Goal: Feedback & Contribution: Contribute content

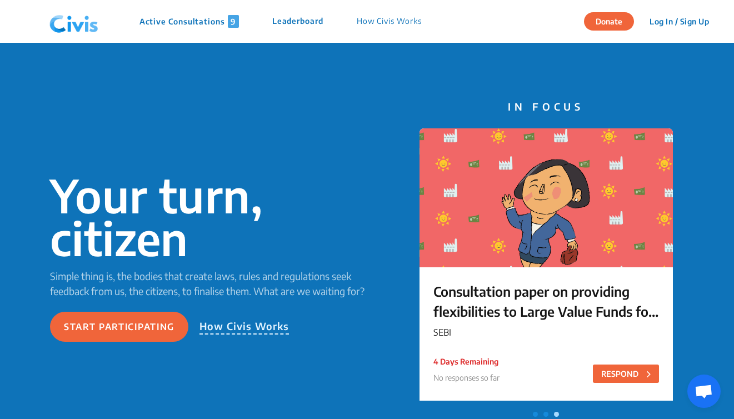
click at [676, 27] on button "Log In / Sign Up" at bounding box center [680, 21] width 74 height 17
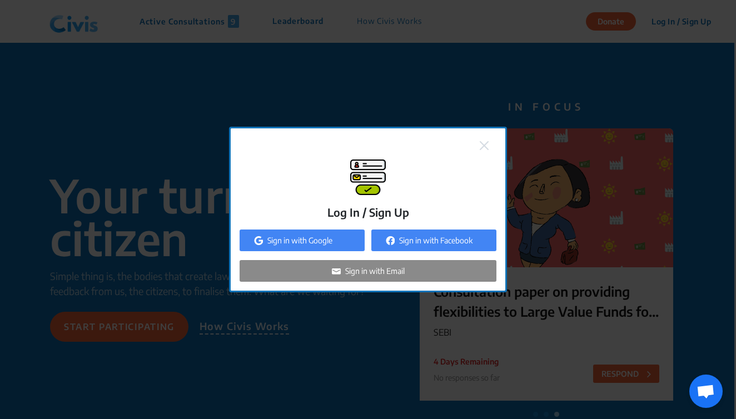
click at [399, 277] on div "Sign in with Email" at bounding box center [368, 271] width 257 height 22
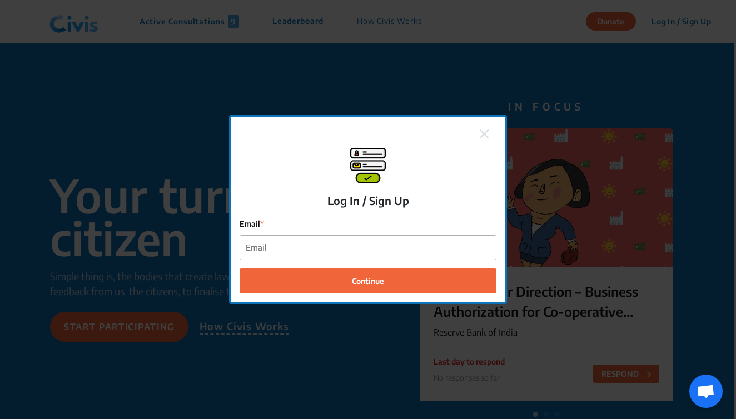
click at [350, 235] on div "Email" at bounding box center [368, 239] width 257 height 42
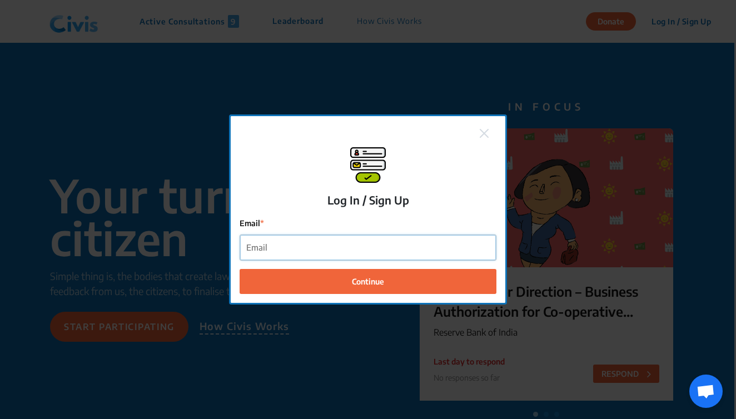
click at [350, 251] on input "Email" at bounding box center [368, 247] width 256 height 25
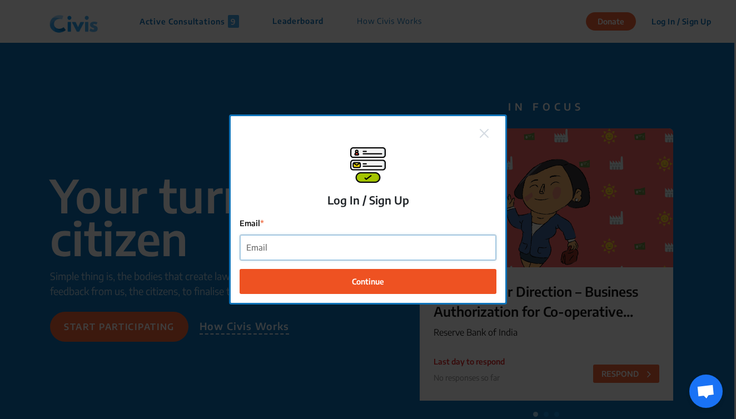
type input "shonottra@gmail.com"
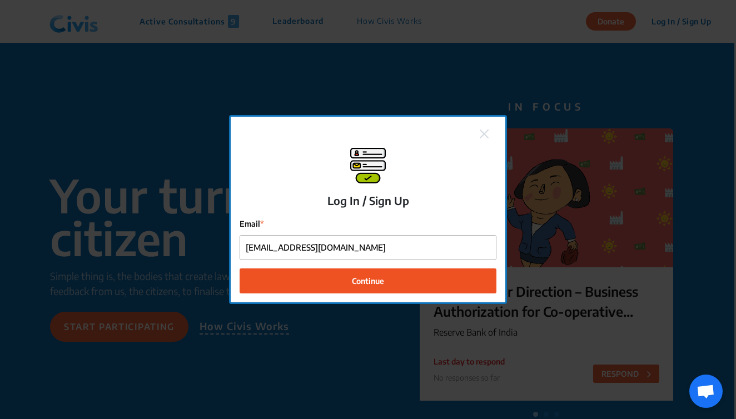
click at [341, 281] on button "Continue" at bounding box center [368, 280] width 257 height 25
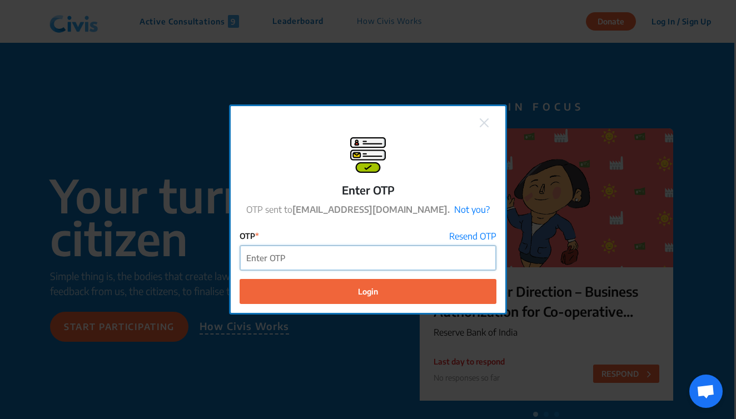
click at [404, 250] on input "OTP" at bounding box center [368, 258] width 256 height 25
paste input "898980"
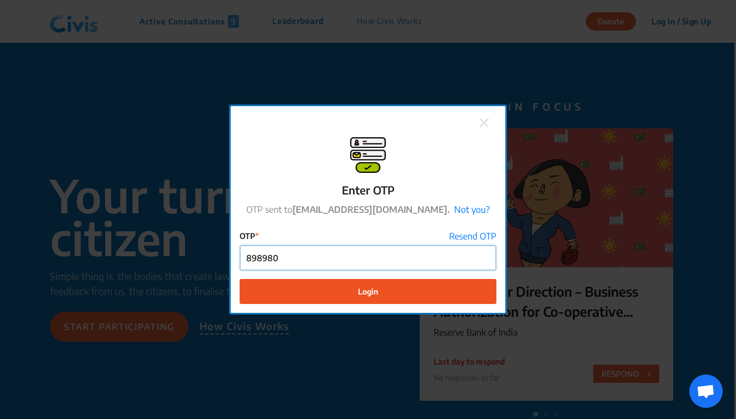
type input "898980"
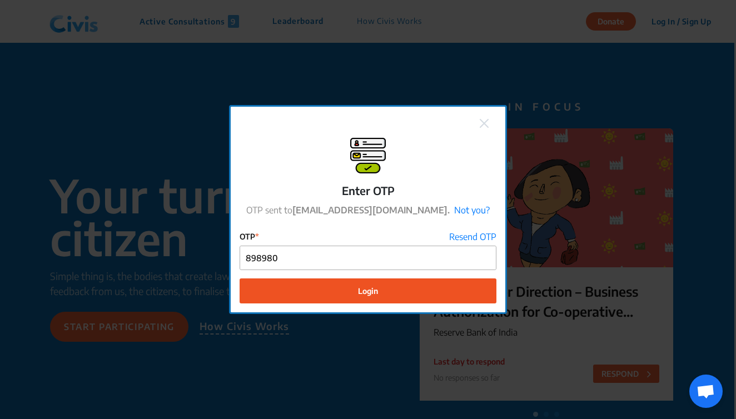
click at [399, 303] on button "Login" at bounding box center [368, 290] width 257 height 25
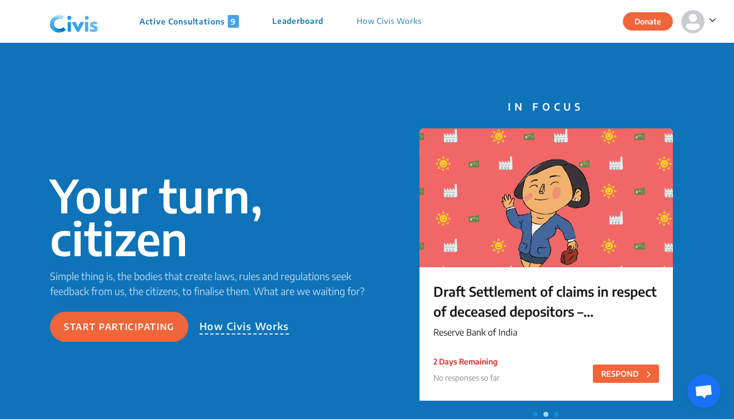
scroll to position [8, 0]
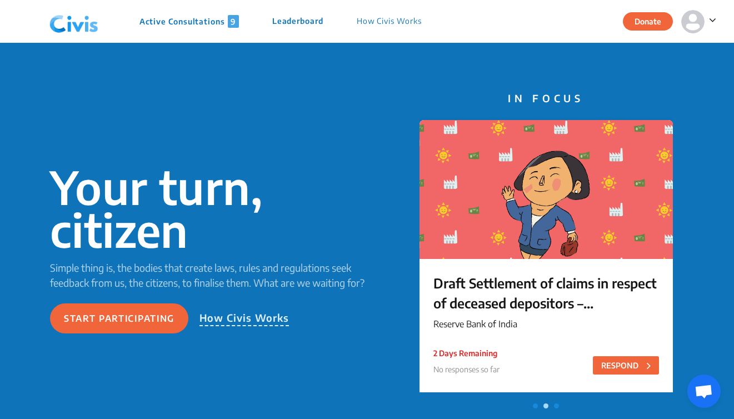
click at [618, 375] on div "2 Days Remaining No responses so far RESPOND" at bounding box center [547, 365] width 226 height 37
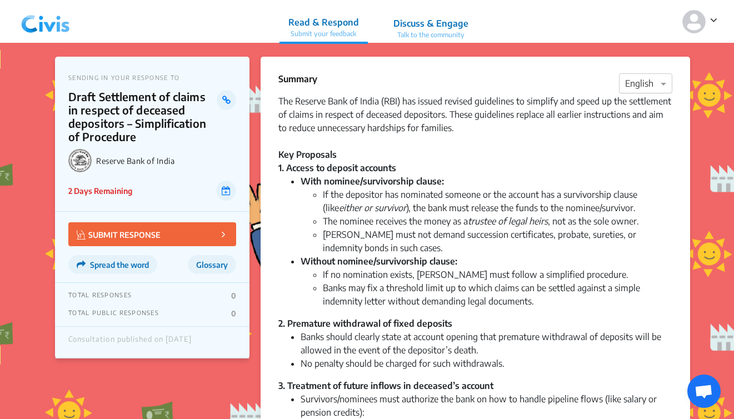
click at [646, 92] on div "× English" at bounding box center [645, 83] width 53 height 20
click at [639, 130] on span "Hindi" at bounding box center [635, 126] width 21 height 11
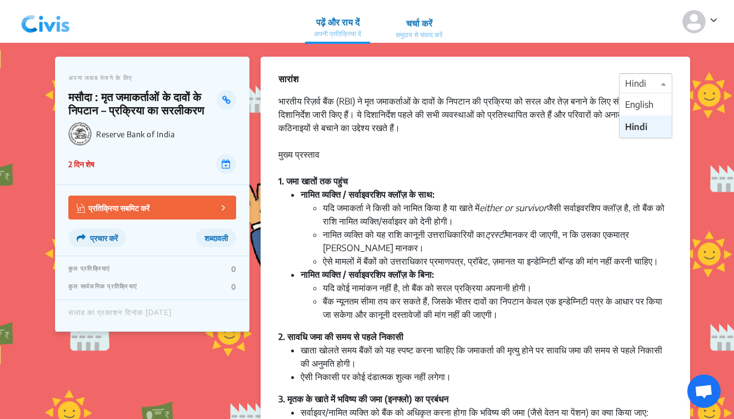
click at [643, 92] on div "× Hindi" at bounding box center [645, 83] width 53 height 20
click at [641, 109] on span "English" at bounding box center [639, 104] width 28 height 11
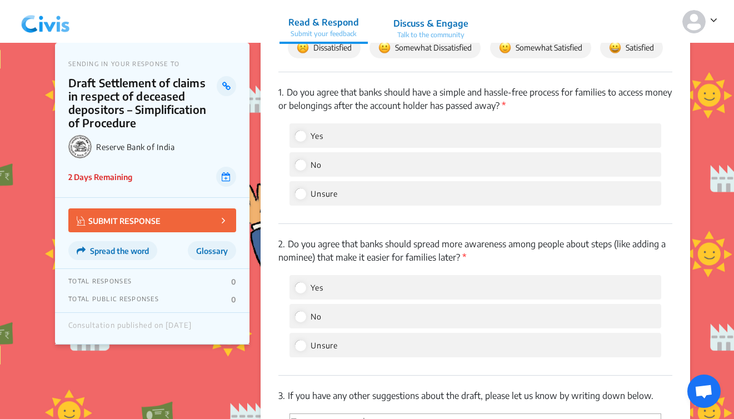
scroll to position [831, 0]
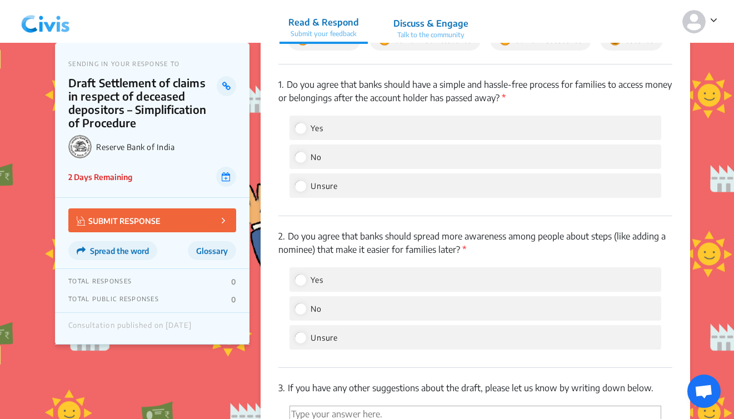
click at [450, 102] on p "1. Do you agree that banks should have a simple and hassle-free process for fam…" at bounding box center [475, 91] width 394 height 27
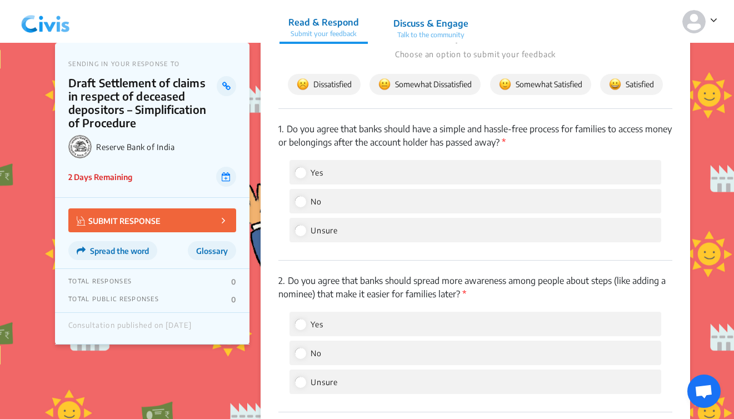
scroll to position [787, 0]
click at [501, 90] on img at bounding box center [505, 84] width 12 height 12
click at [375, 181] on div "Yes" at bounding box center [476, 172] width 372 height 24
click at [298, 177] on input "Yes" at bounding box center [300, 172] width 10 height 10
radio input "true"
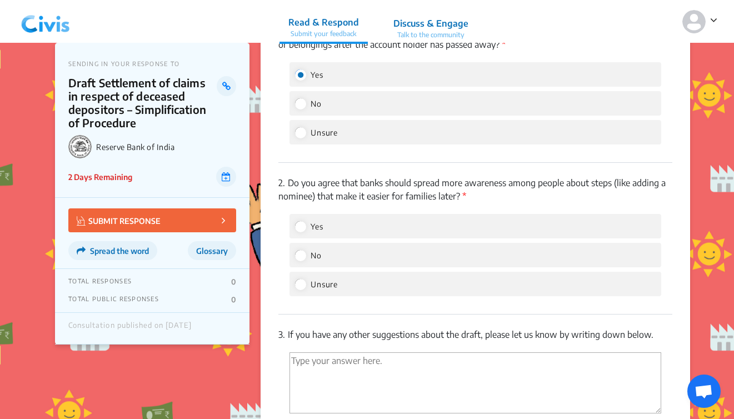
scroll to position [891, 0]
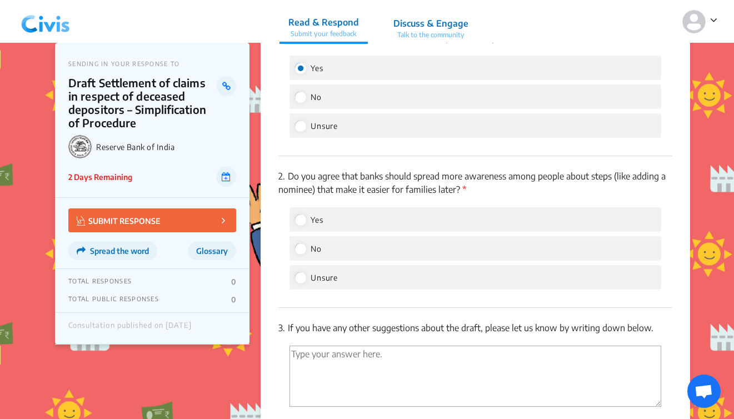
click at [300, 232] on div "Yes" at bounding box center [476, 219] width 372 height 24
click at [300, 225] on input "Yes" at bounding box center [300, 220] width 10 height 10
radio input "true"
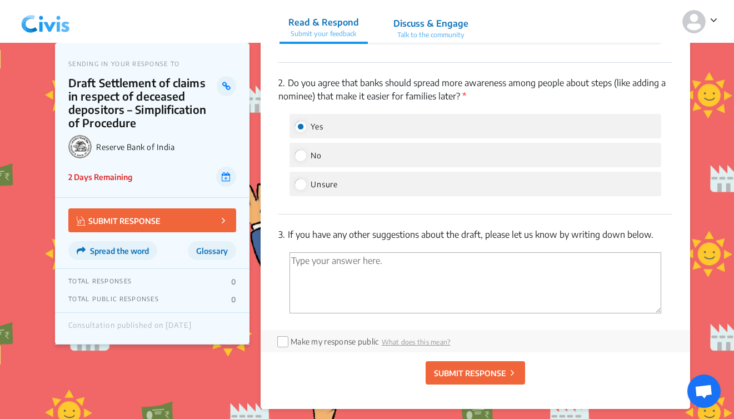
scroll to position [995, 0]
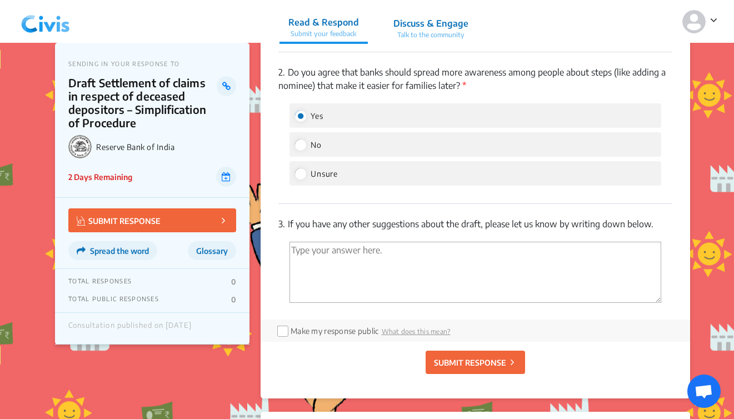
click at [318, 298] on textarea "'Type your answer here.' | translate" at bounding box center [476, 272] width 372 height 61
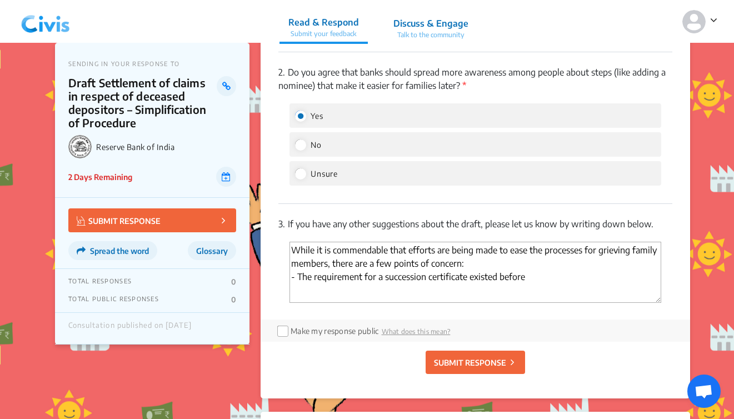
click at [537, 290] on textarea "While it is commendable that efforts are being made to ease the processes for g…" at bounding box center [476, 272] width 372 height 61
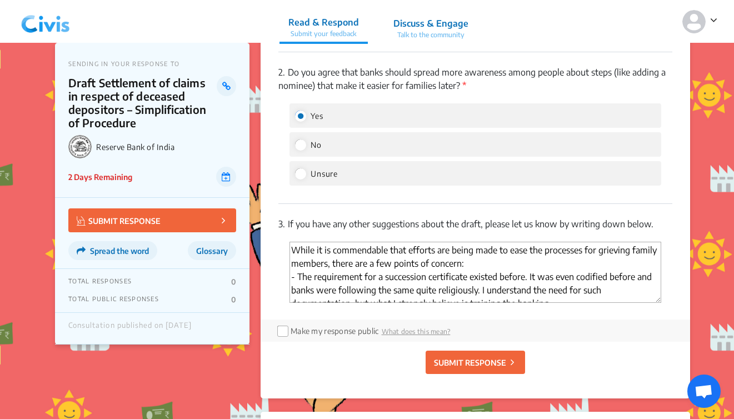
scroll to position [0, 0]
click at [625, 291] on textarea "While it is commendable that efforts are being made to ease the processes for g…" at bounding box center [476, 272] width 372 height 61
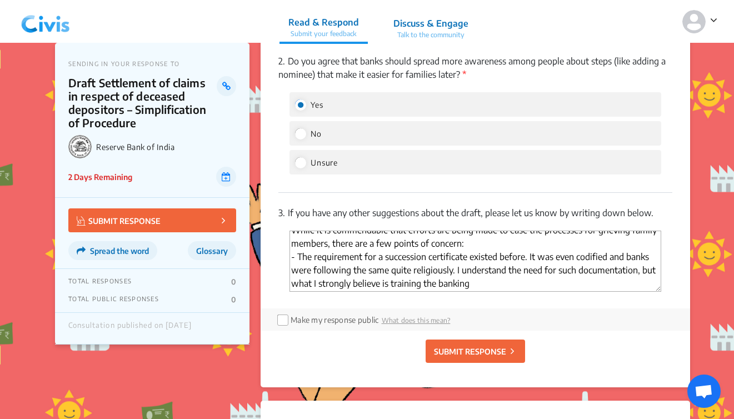
scroll to position [9, 0]
drag, startPoint x: 449, startPoint y: 283, endPoint x: 526, endPoint y: 270, distance: 77.8
click at [526, 270] on textarea "While it is commendable that efforts are being made to ease the processes for g…" at bounding box center [476, 261] width 372 height 61
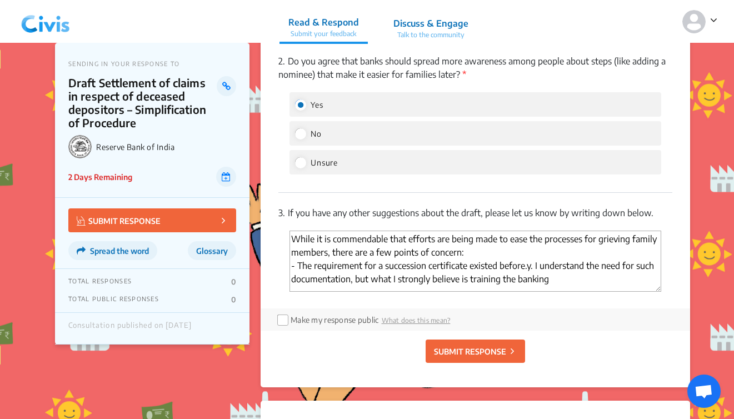
scroll to position [0, 0]
click at [561, 292] on textarea "While it is commendable that efforts are being made to ease the processes for g…" at bounding box center [476, 261] width 372 height 61
click at [462, 292] on textarea "While it is commendable that efforts are being made to ease the processes for g…" at bounding box center [476, 261] width 372 height 61
click at [370, 289] on textarea "While it is commendable that efforts are being made to ease the processes for g…" at bounding box center [476, 261] width 372 height 61
click at [376, 292] on textarea "While it is commendable that efforts are being made to ease the processes for g…" at bounding box center [476, 261] width 372 height 61
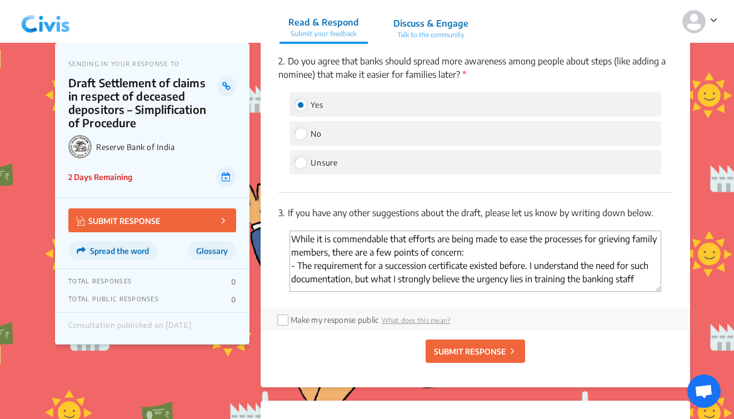
click at [376, 292] on textarea "While it is commendable that efforts are being made to ease the processes for g…" at bounding box center [476, 261] width 372 height 61
click at [626, 292] on textarea "While it is commendable that efforts are being made to ease the processes for g…" at bounding box center [476, 261] width 372 height 61
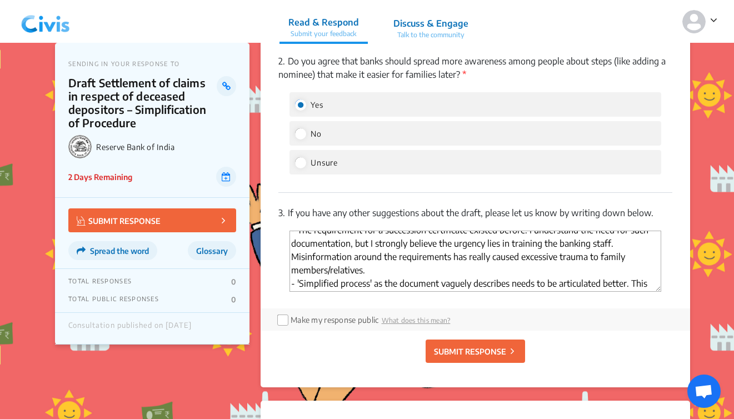
scroll to position [47, 0]
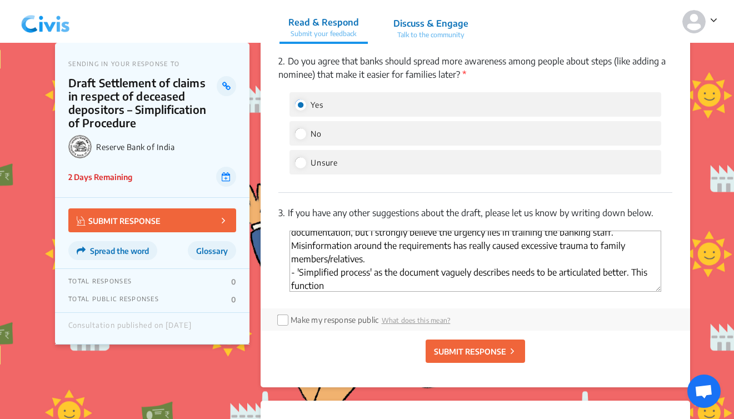
click at [628, 288] on textarea "While it is commendable that efforts are being made to ease the processes for g…" at bounding box center [476, 261] width 372 height 61
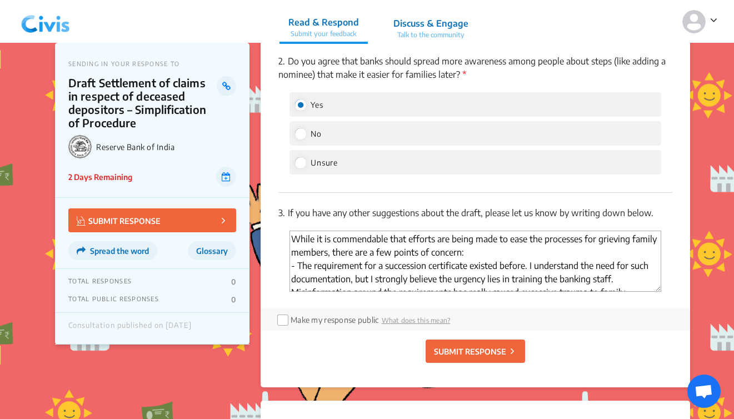
scroll to position [0, 0]
click at [460, 265] on textarea "While it is commendable that efforts are being made to ease the processes for g…" at bounding box center [476, 261] width 372 height 61
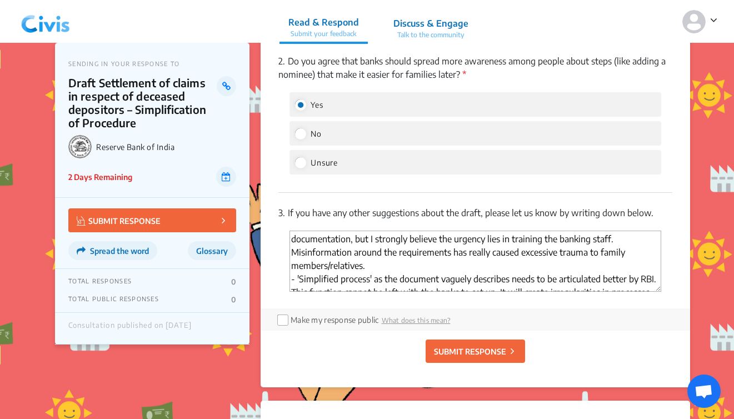
scroll to position [57, 0]
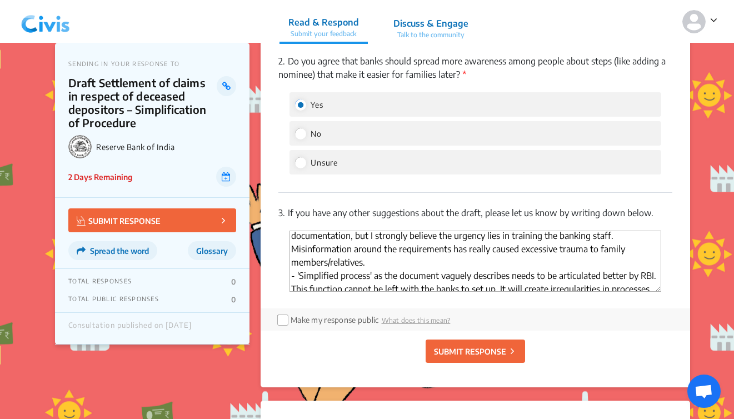
click at [472, 263] on textarea "While it is commendable that efforts are being made to ease the processes for g…" at bounding box center [476, 261] width 372 height 61
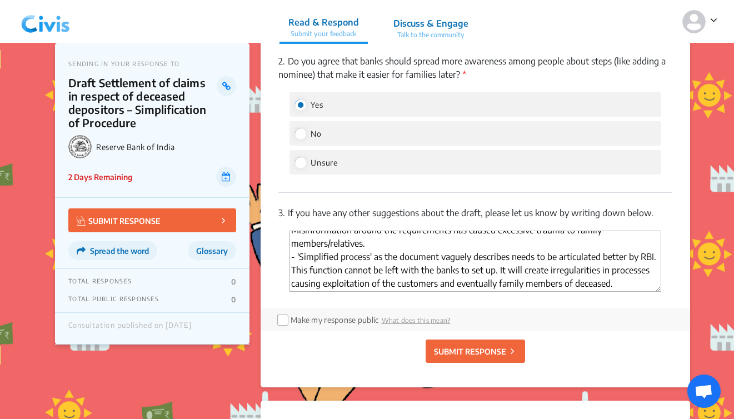
scroll to position [76, 0]
click at [560, 272] on textarea "While it is commendable that efforts are being made to ease the processes for g…" at bounding box center [476, 261] width 372 height 61
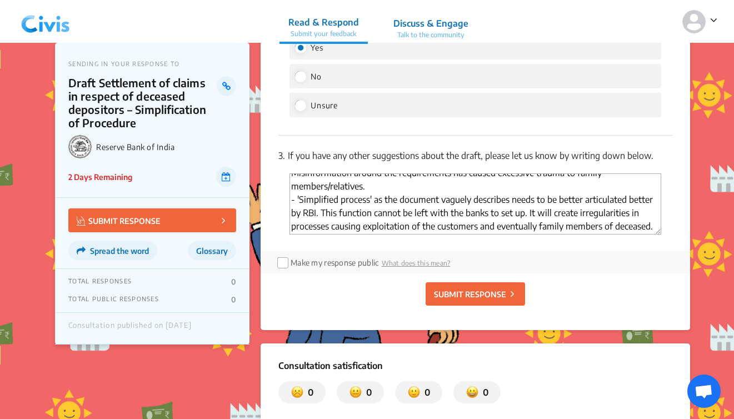
scroll to position [1063, 0]
click at [650, 235] on textarea "While it is commendable that efforts are being made to ease the processes for g…" at bounding box center [476, 203] width 372 height 61
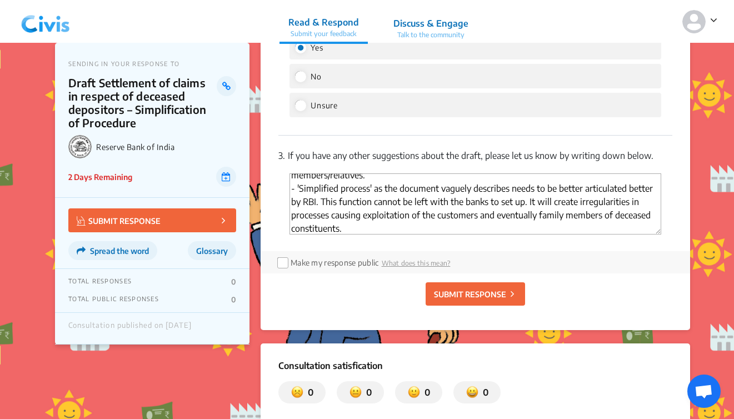
type textarea "While it is commendable that efforts are being made to ease the processes for g…"
click at [347, 267] on label "Make my response public" at bounding box center [335, 262] width 88 height 9
click at [285, 266] on input "checkbox" at bounding box center [281, 261] width 9 height 9
checkbox input "true"
click at [440, 300] on p "SUBMIT RESPONSE" at bounding box center [470, 294] width 72 height 12
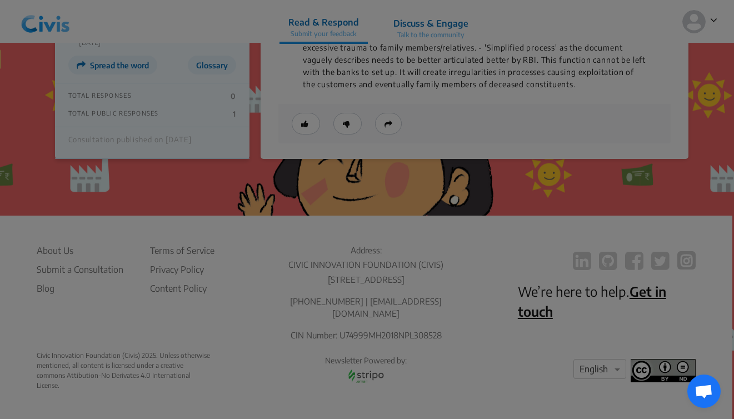
scroll to position [1045, 0]
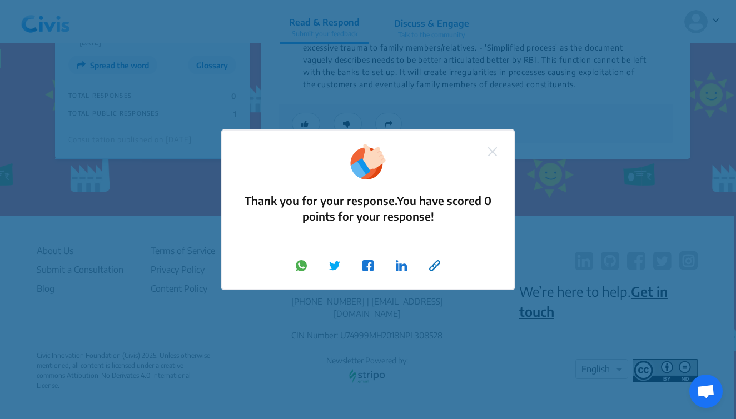
click at [493, 152] on img at bounding box center [492, 151] width 9 height 9
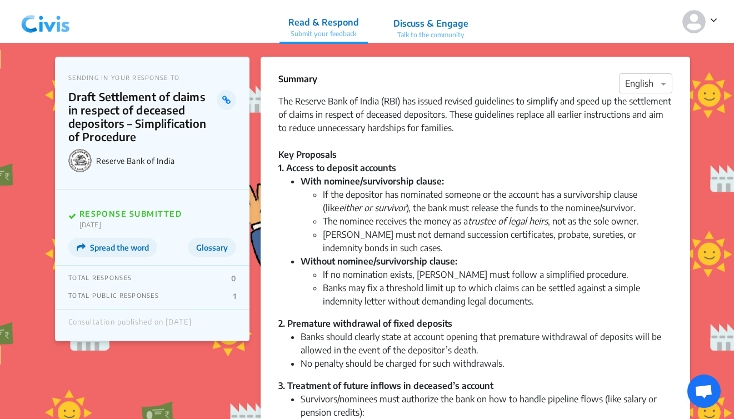
scroll to position [0, 0]
click at [701, 21] on img at bounding box center [694, 21] width 23 height 23
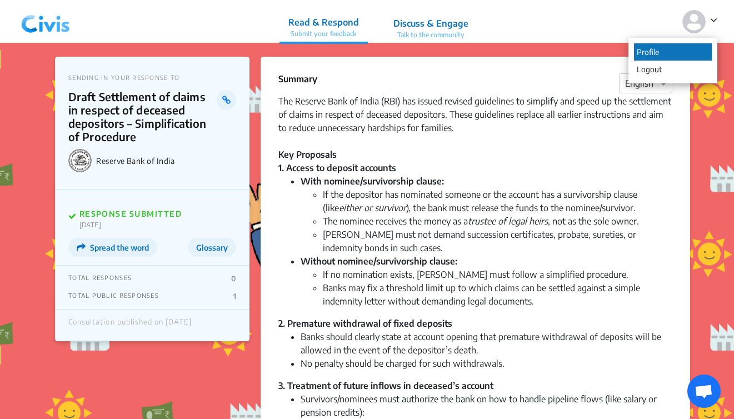
click at [675, 55] on p "Profile" at bounding box center [673, 51] width 78 height 17
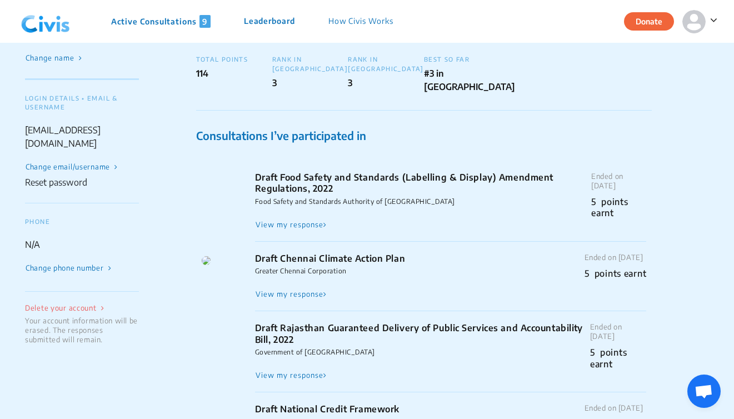
scroll to position [111, 0]
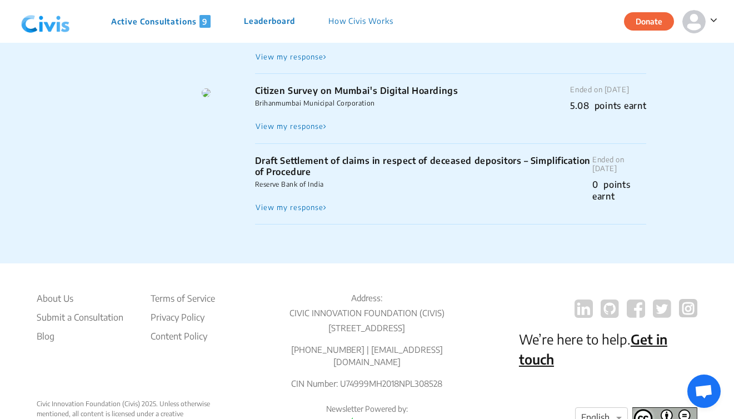
scroll to position [1740, 0]
click at [593, 180] on div "0 points earnt" at bounding box center [620, 191] width 54 height 23
click at [593, 197] on div "Ended on Aug 26, 2025 0 points earnt" at bounding box center [620, 185] width 54 height 58
click at [173, 23] on p "Active Consultations 9" at bounding box center [160, 21] width 99 height 13
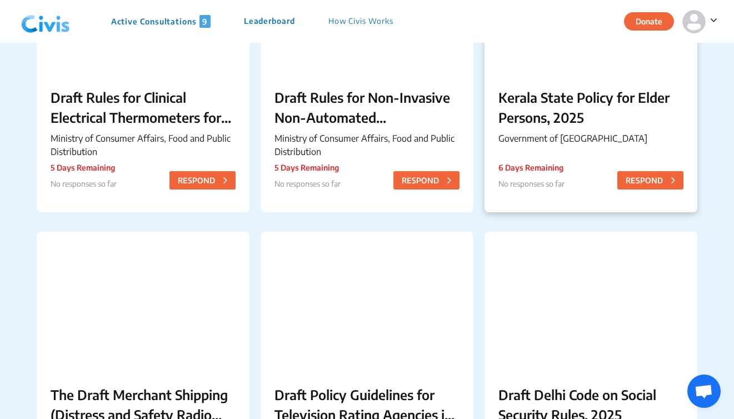
scroll to position [496, 0]
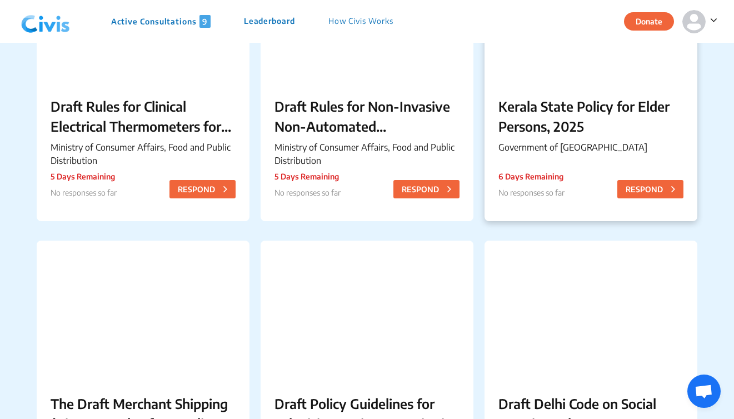
click at [535, 118] on p "Kerala State Policy for Elder Persons, 2025" at bounding box center [591, 116] width 185 height 40
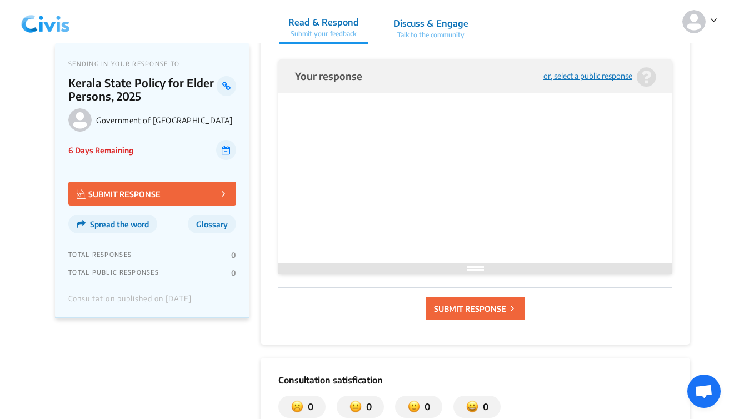
scroll to position [1397, 0]
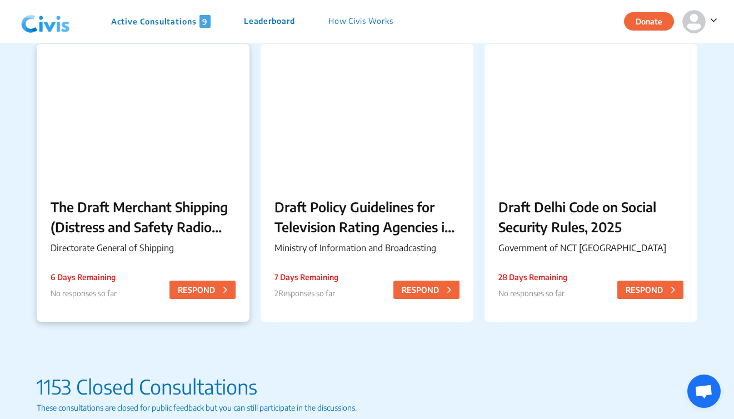
scroll to position [694, 0]
click at [568, 217] on p "Draft Delhi Code on Social Security Rules, 2025" at bounding box center [591, 216] width 185 height 40
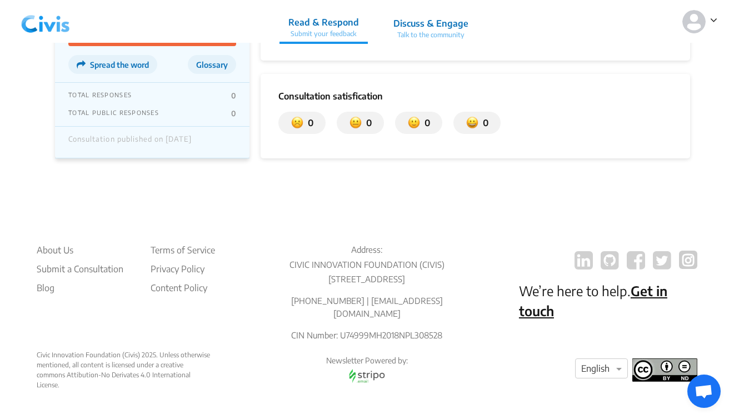
scroll to position [1810, 0]
click at [366, 376] on img at bounding box center [367, 375] width 47 height 19
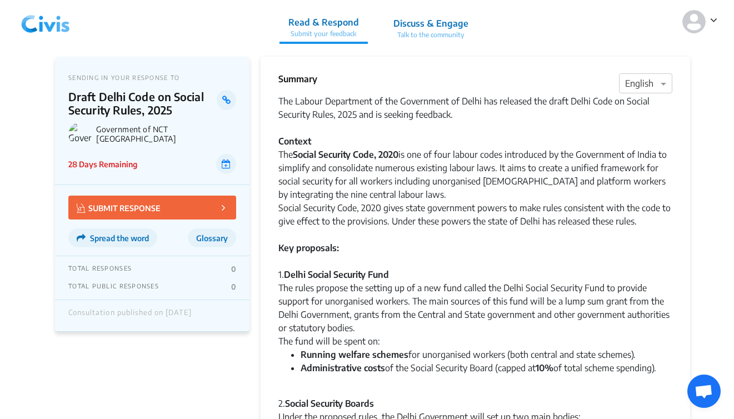
click at [286, 215] on div "Social Security Code, 2020 gives state government powers to make rules consiste…" at bounding box center [475, 214] width 394 height 27
click at [50, 22] on img at bounding box center [46, 21] width 58 height 33
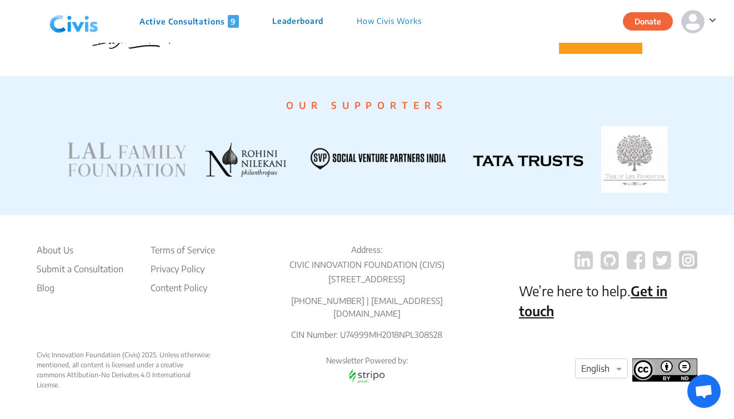
scroll to position [2168, 0]
click at [521, 155] on img at bounding box center [528, 160] width 110 height 11
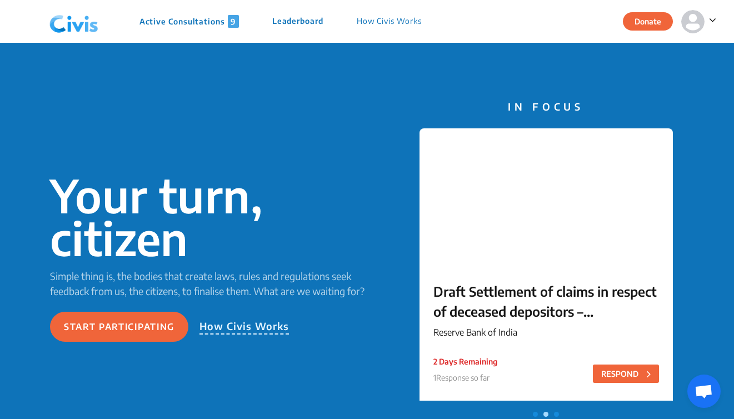
scroll to position [0, 0]
